Goal: Task Accomplishment & Management: Manage account settings

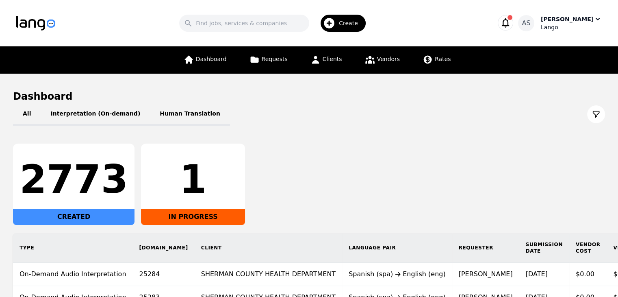
click at [586, 26] on div "Lango" at bounding box center [571, 27] width 61 height 8
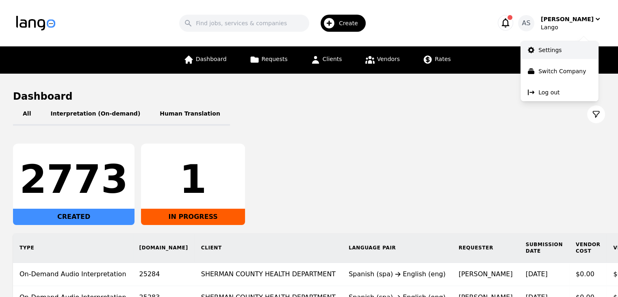
click at [562, 52] on link "Settings" at bounding box center [560, 50] width 78 height 18
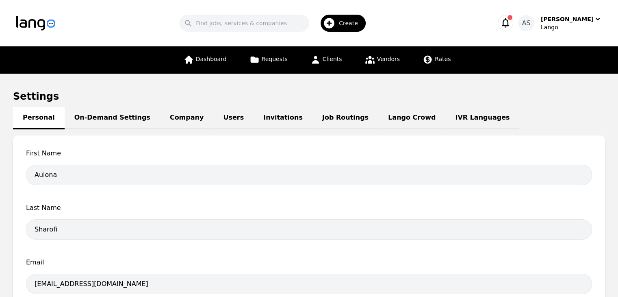
click at [320, 116] on link "Job Routings" at bounding box center [346, 118] width 66 height 22
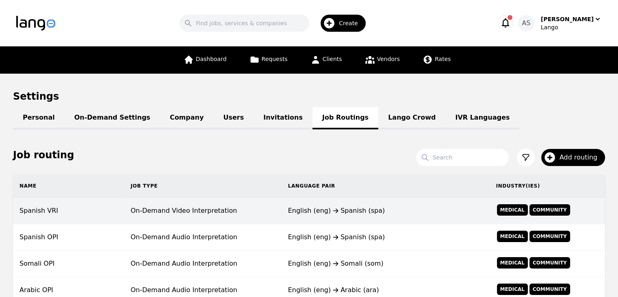
click at [189, 210] on td "On-Demand Video Interpretation" at bounding box center [202, 211] width 157 height 26
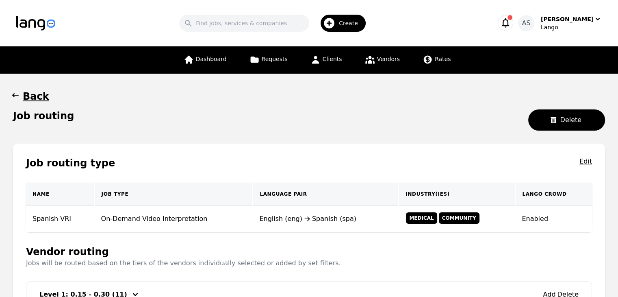
click at [16, 96] on icon "button" at bounding box center [15, 95] width 8 height 8
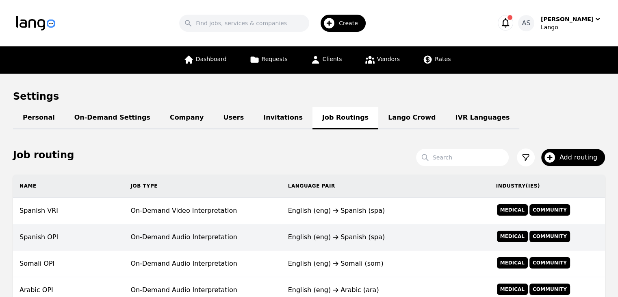
click at [185, 238] on td "On-Demand Audio Interpretation" at bounding box center [202, 237] width 157 height 26
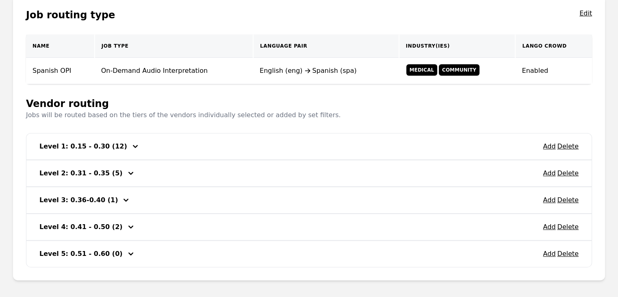
scroll to position [163, 0]
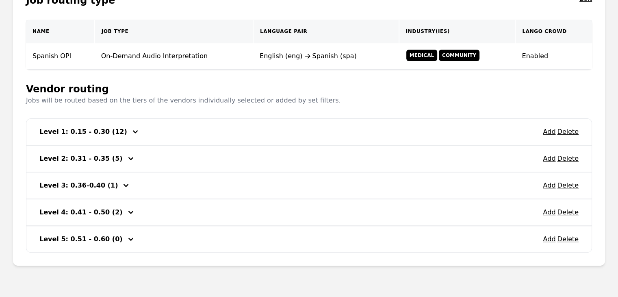
click at [131, 131] on icon "button" at bounding box center [136, 132] width 10 height 10
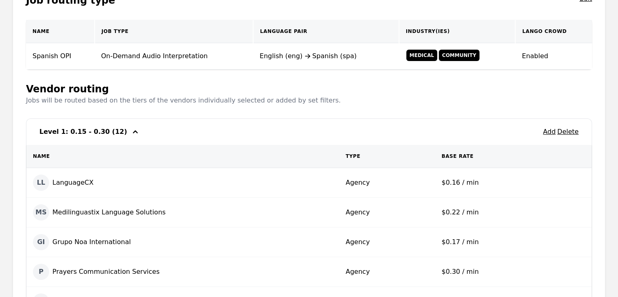
click at [133, 131] on icon "button" at bounding box center [135, 131] width 5 height 3
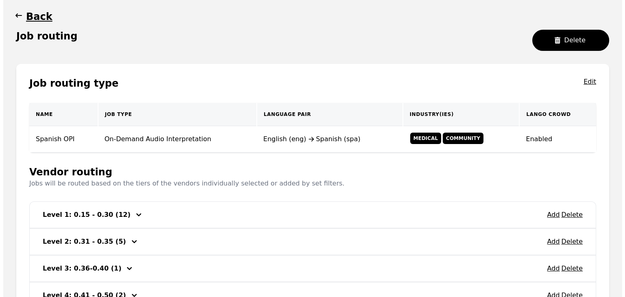
scroll to position [81, 0]
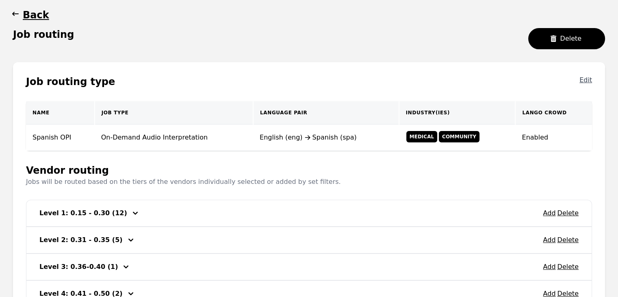
click at [587, 78] on button "Edit" at bounding box center [586, 81] width 13 height 13
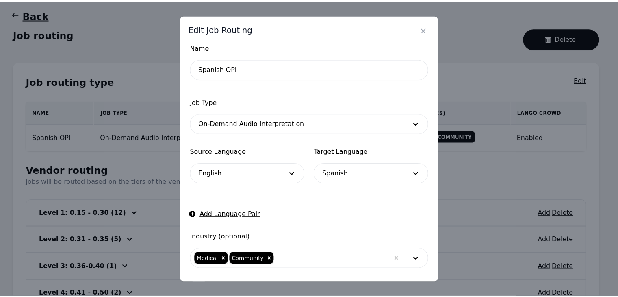
scroll to position [0, 0]
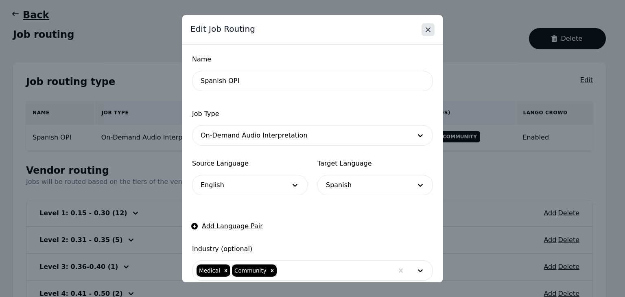
click at [430, 31] on icon "Close" at bounding box center [428, 30] width 8 height 8
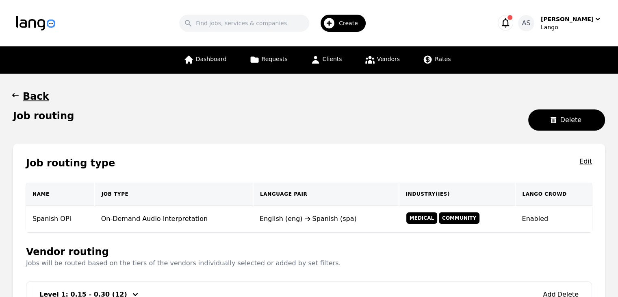
click at [20, 95] on button "Back" at bounding box center [31, 96] width 36 height 13
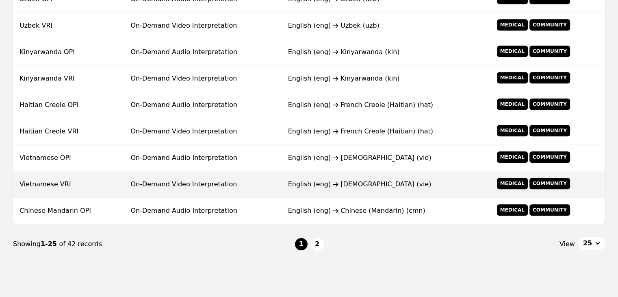
scroll to position [652, 0]
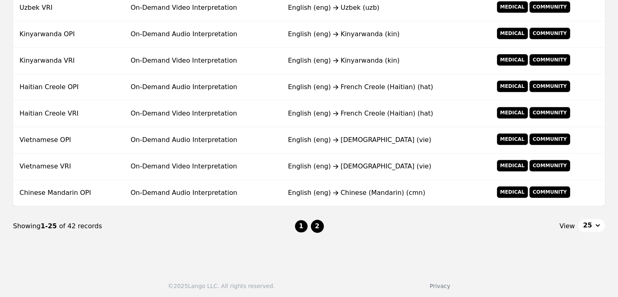
click at [319, 224] on button "2" at bounding box center [317, 226] width 13 height 13
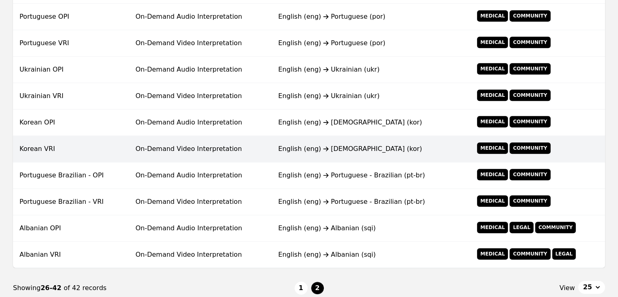
scroll to position [441, 0]
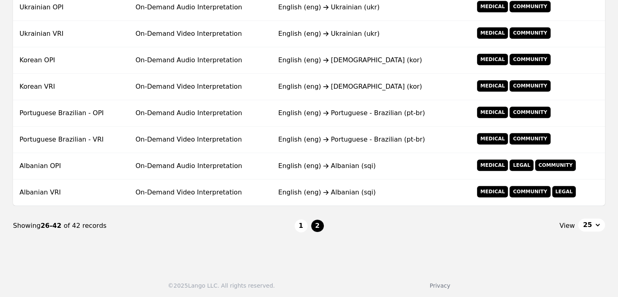
click at [475, 224] on div "View 25" at bounding box center [465, 225] width 282 height 14
click at [470, 240] on nav "Showing 26-42 of 42 records 1 2 View 25" at bounding box center [309, 226] width 592 height 40
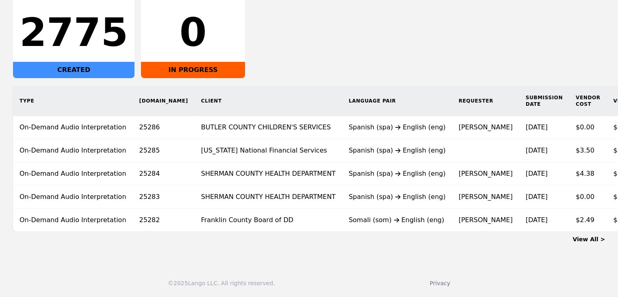
scroll to position [0, 67]
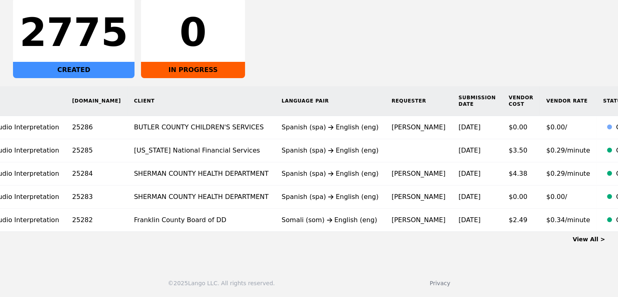
click at [593, 238] on link "View All >" at bounding box center [589, 239] width 33 height 7
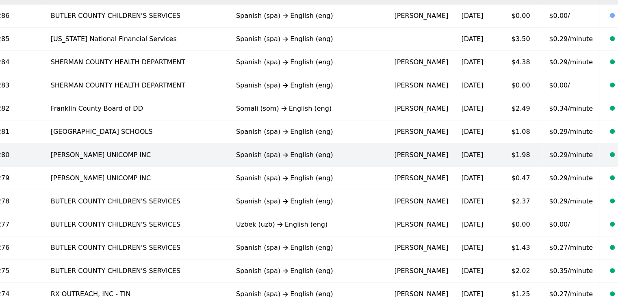
scroll to position [179, 0]
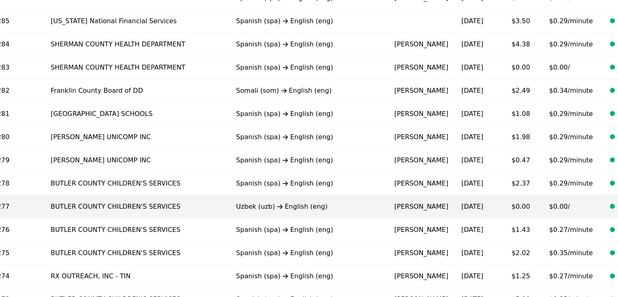
click at [236, 205] on div "Uzbek (uzb) English (eng)" at bounding box center [308, 207] width 145 height 10
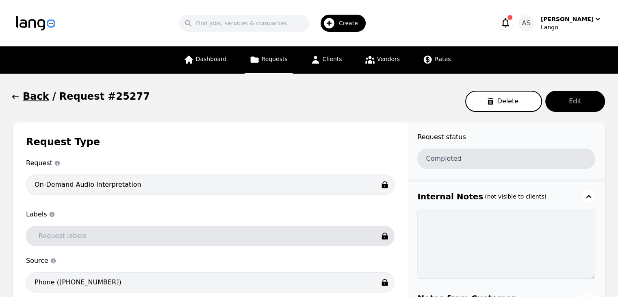
click at [18, 97] on icon "button" at bounding box center [15, 97] width 8 height 8
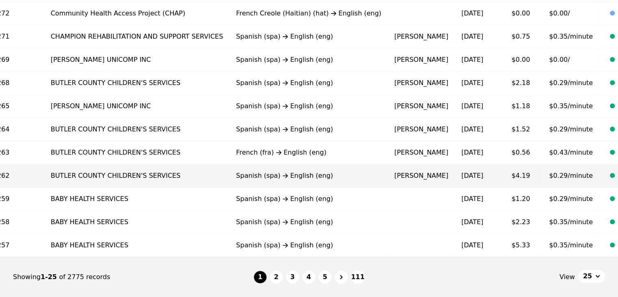
scroll to position [422, 0]
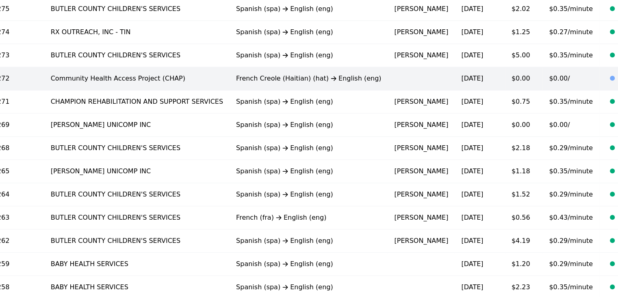
click at [81, 83] on td "Community Health Access Project (CHAP)" at bounding box center [136, 78] width 185 height 23
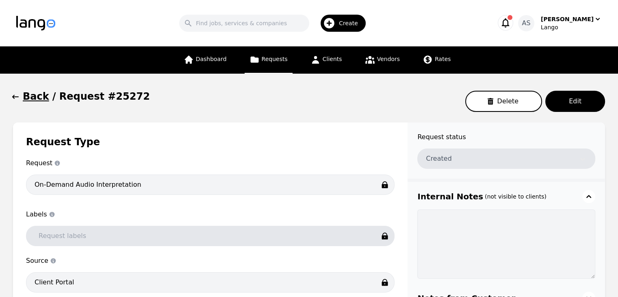
click at [12, 100] on icon "button" at bounding box center [15, 97] width 8 height 8
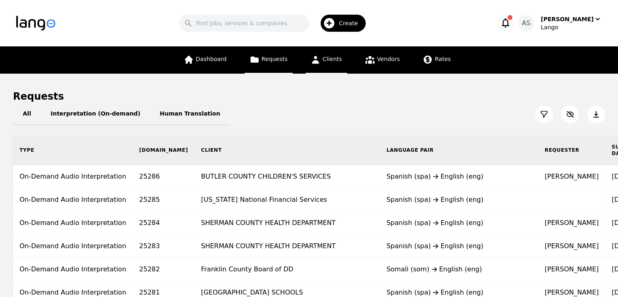
click at [320, 62] on icon at bounding box center [316, 59] width 10 height 10
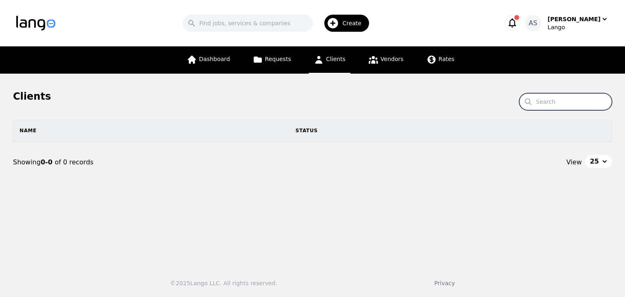
click at [571, 98] on input "Search" at bounding box center [565, 101] width 93 height 17
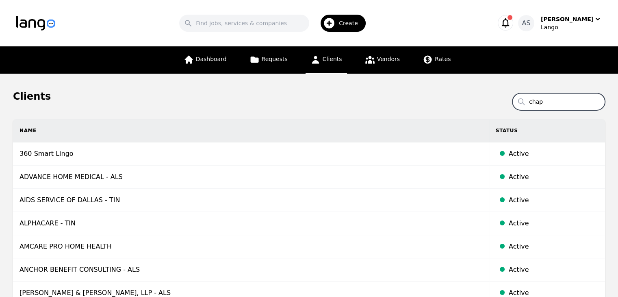
type input "chap"
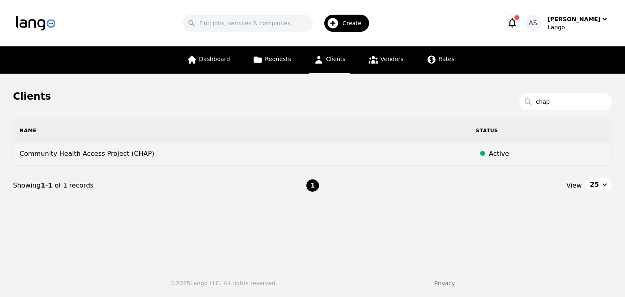
click at [225, 148] on td "Community Health Access Project (CHAP)" at bounding box center [241, 153] width 456 height 23
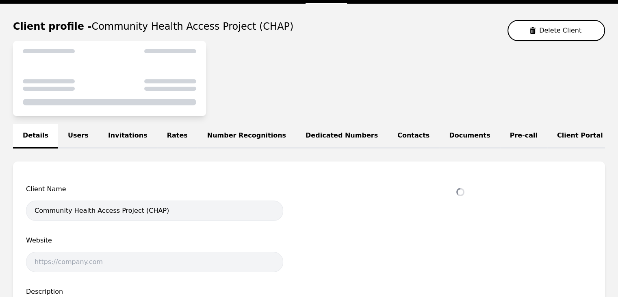
select select "active"
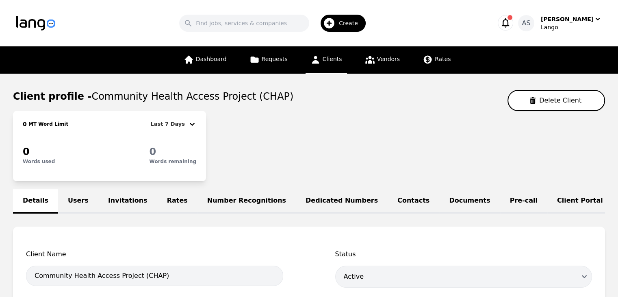
click at [85, 189] on link "Users" at bounding box center [78, 201] width 40 height 24
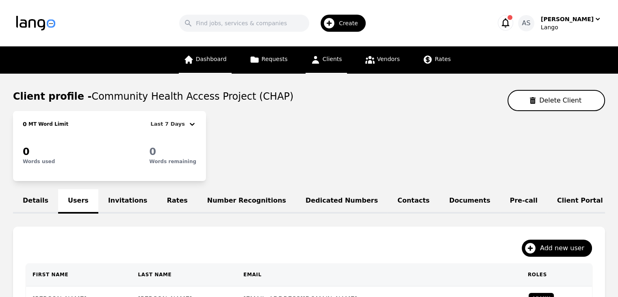
click at [222, 63] on link "Dashboard" at bounding box center [205, 59] width 53 height 27
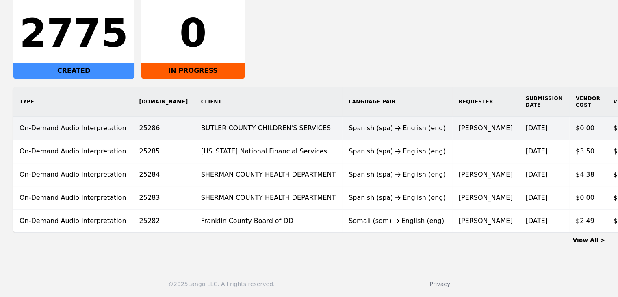
scroll to position [152, 0]
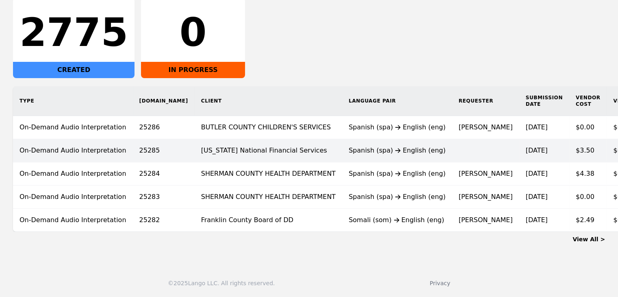
click at [342, 153] on td "Spanish (spa) English (eng)" at bounding box center [397, 150] width 110 height 23
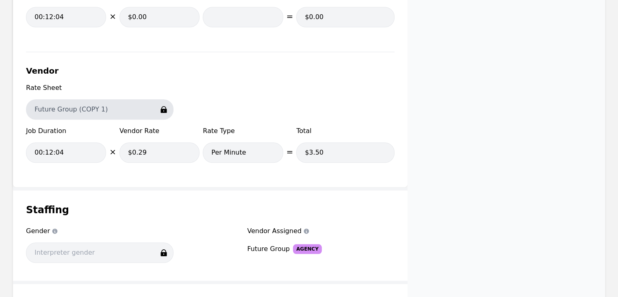
scroll to position [773, 0]
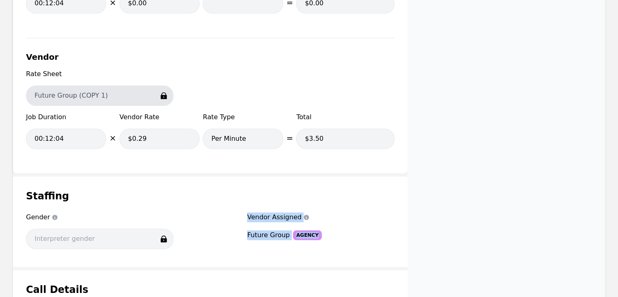
drag, startPoint x: 241, startPoint y: 232, endPoint x: 327, endPoint y: 233, distance: 86.2
click at [327, 233] on div "Gender Gender Vendor Assigned Vendor Assigned Future Group Agency" at bounding box center [210, 232] width 369 height 41
click at [327, 233] on div "Future Group Agency" at bounding box center [321, 235] width 148 height 10
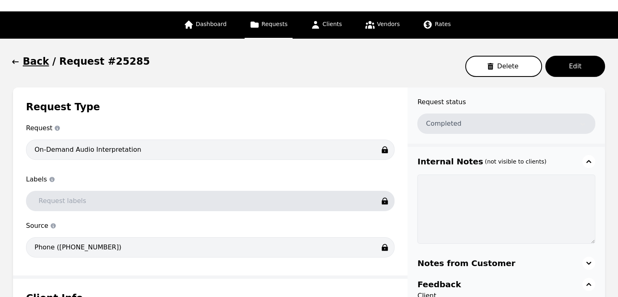
scroll to position [0, 0]
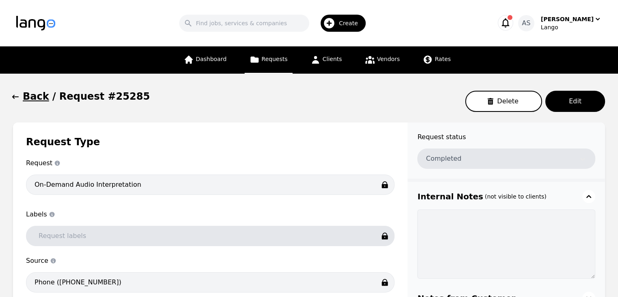
click at [16, 97] on icon "button" at bounding box center [15, 97] width 7 height 4
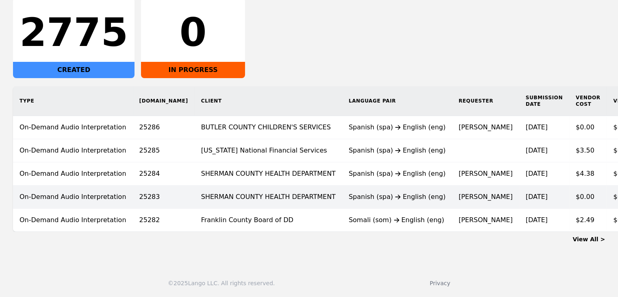
scroll to position [152, 0]
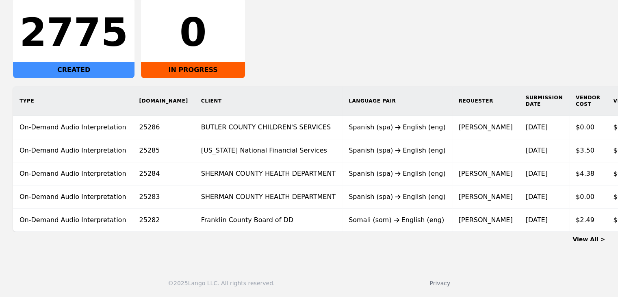
click at [599, 240] on link "View All >" at bounding box center [589, 239] width 33 height 7
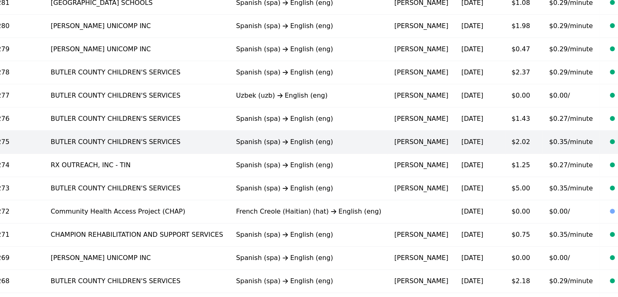
scroll to position [300, 0]
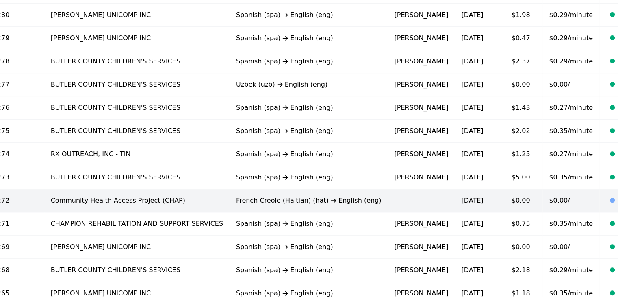
click at [388, 198] on td at bounding box center [421, 200] width 67 height 23
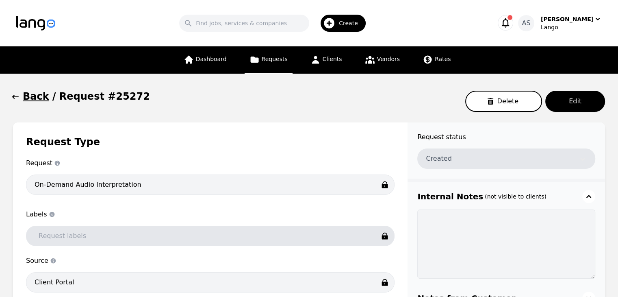
click at [23, 96] on h1 "Back" at bounding box center [36, 96] width 26 height 13
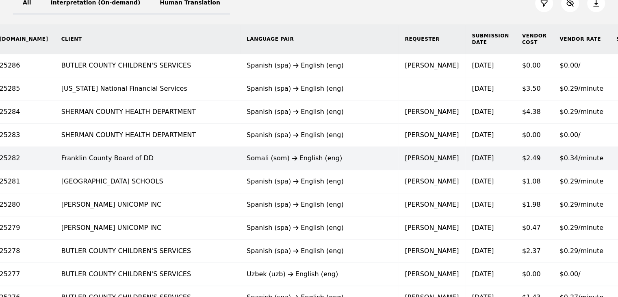
scroll to position [41, 0]
